Goal: Task Accomplishment & Management: Complete application form

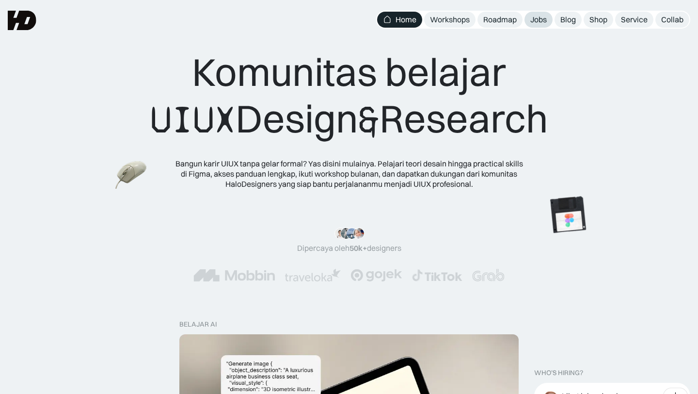
click at [539, 24] on div "Jobs" at bounding box center [538, 20] width 16 height 10
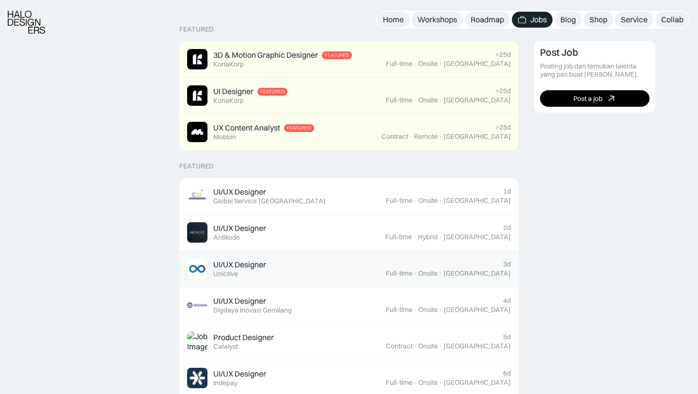
scroll to position [331, 0]
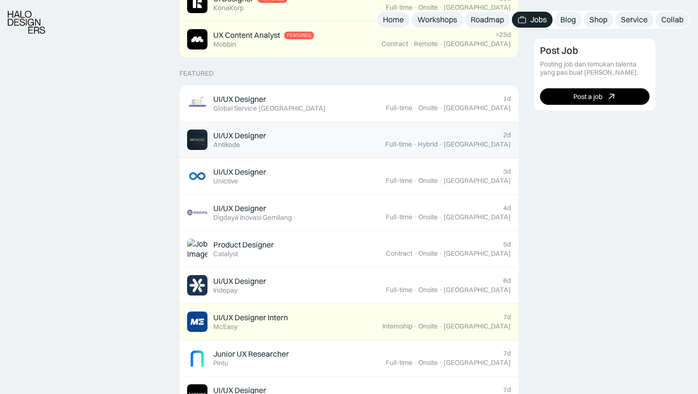
click at [267, 148] on div "UI/UX Designer Featured Antikode" at bounding box center [286, 139] width 198 height 20
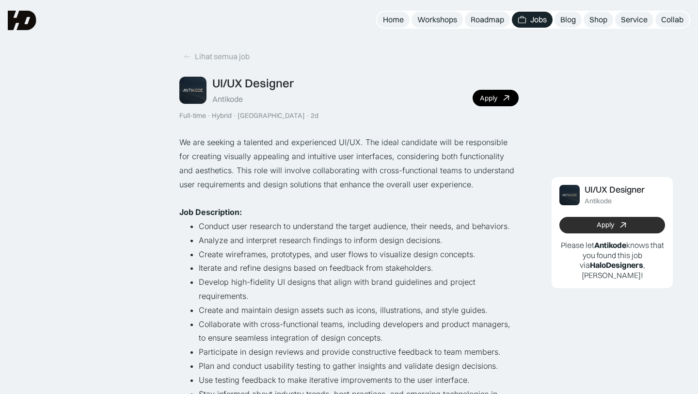
click at [596, 224] on link "Apply" at bounding box center [612, 225] width 106 height 16
click at [202, 58] on div "Lihat semua job" at bounding box center [222, 56] width 55 height 10
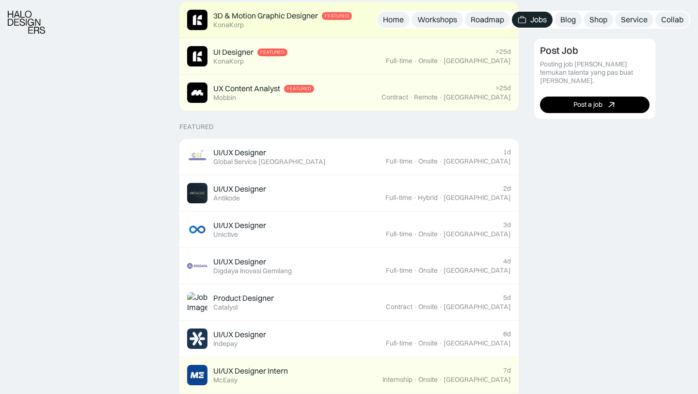
scroll to position [288, 0]
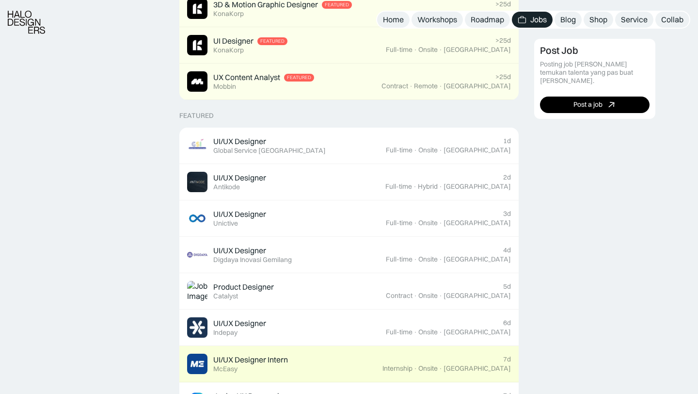
click at [284, 361] on div "UI/UX Designer Intern" at bounding box center [250, 359] width 75 height 10
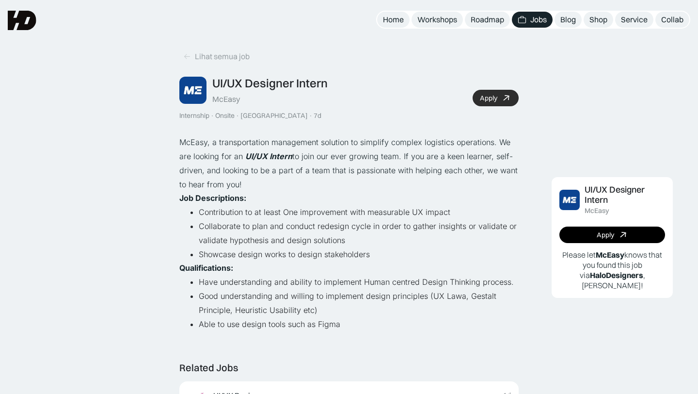
click at [506, 100] on icon at bounding box center [506, 98] width 14 height 14
click at [225, 62] on link "Lihat semua job" at bounding box center [216, 56] width 74 height 16
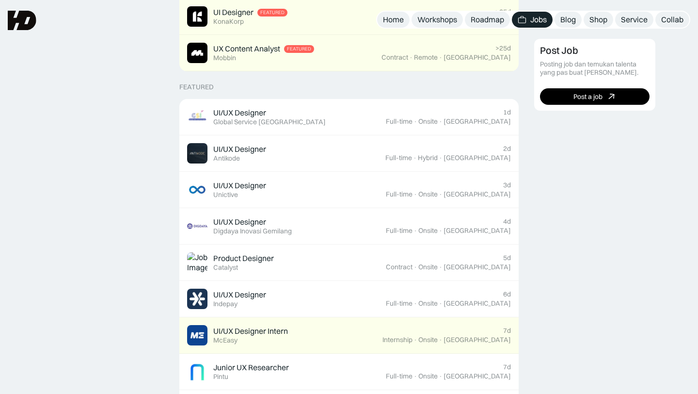
scroll to position [316, 0]
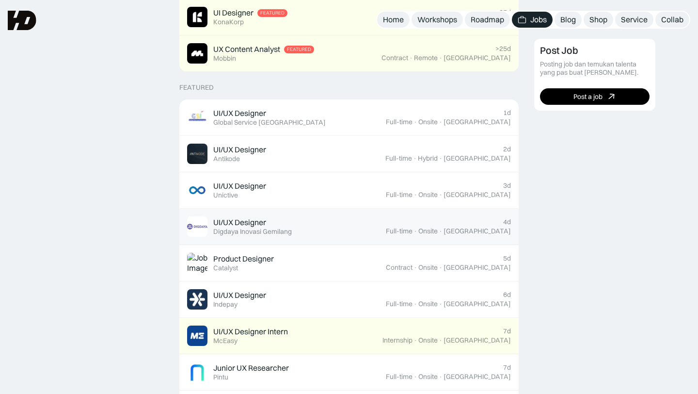
click at [304, 220] on div "UI/UX Designer Featured Digdaya Inovasi Gemilang" at bounding box center [286, 226] width 199 height 20
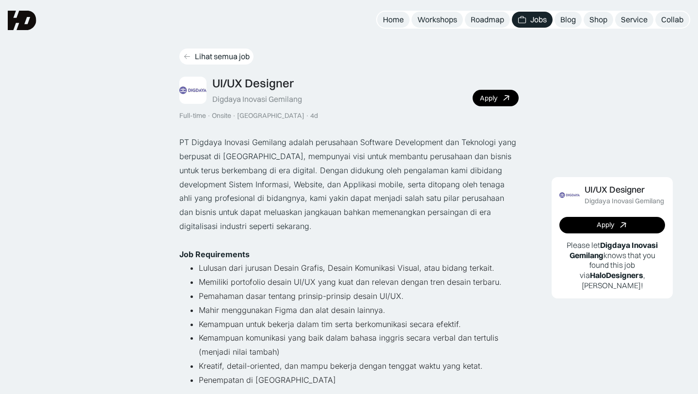
click at [198, 59] on div "Lihat semua job" at bounding box center [222, 56] width 55 height 10
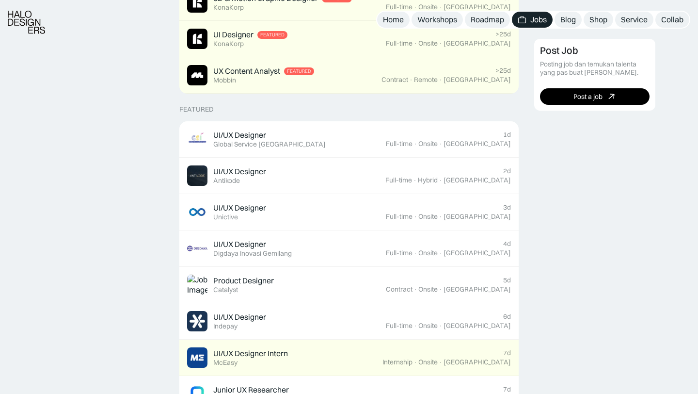
scroll to position [314, 0]
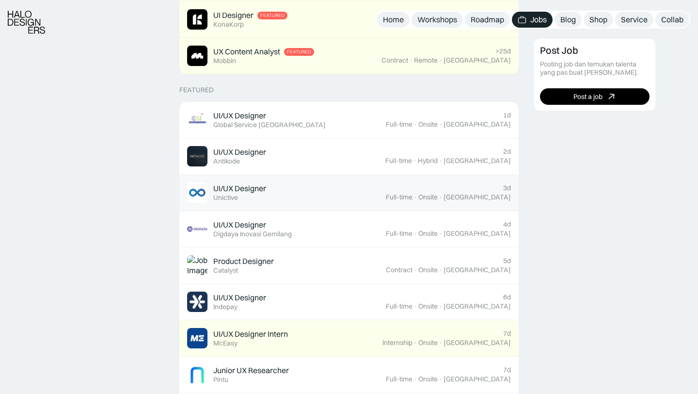
click at [311, 193] on div "UI/UX Designer Featured Unictive" at bounding box center [286, 192] width 199 height 20
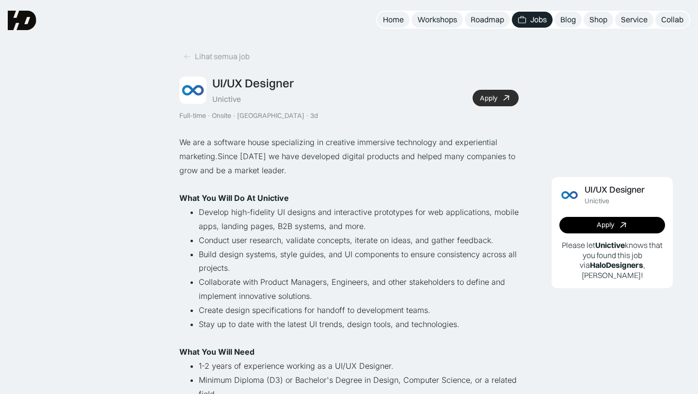
click at [506, 97] on icon at bounding box center [506, 98] width 14 height 14
click at [215, 62] on link "Lihat semua job" at bounding box center [216, 56] width 74 height 16
